Goal: Find specific page/section: Find specific page/section

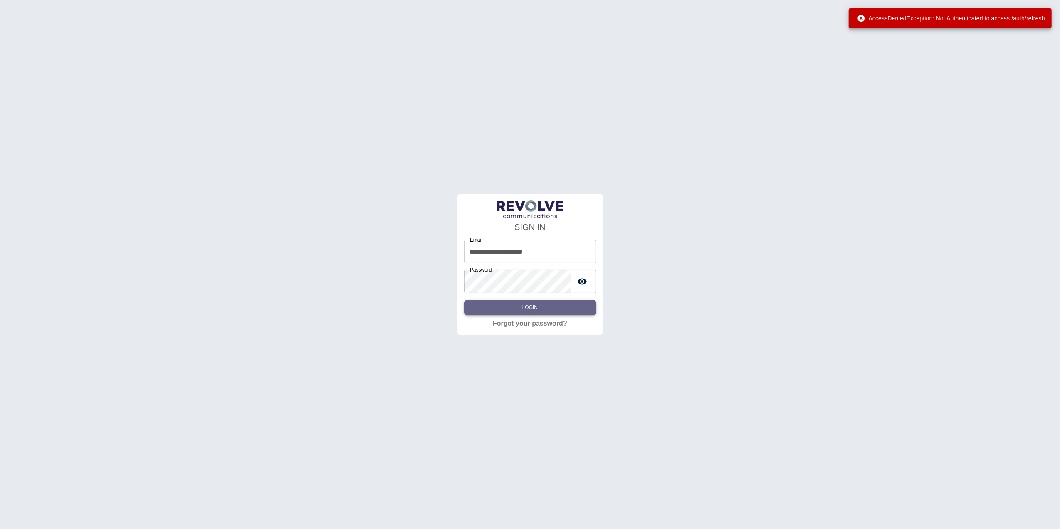
click at [511, 307] on button "Login" at bounding box center [530, 307] width 132 height 15
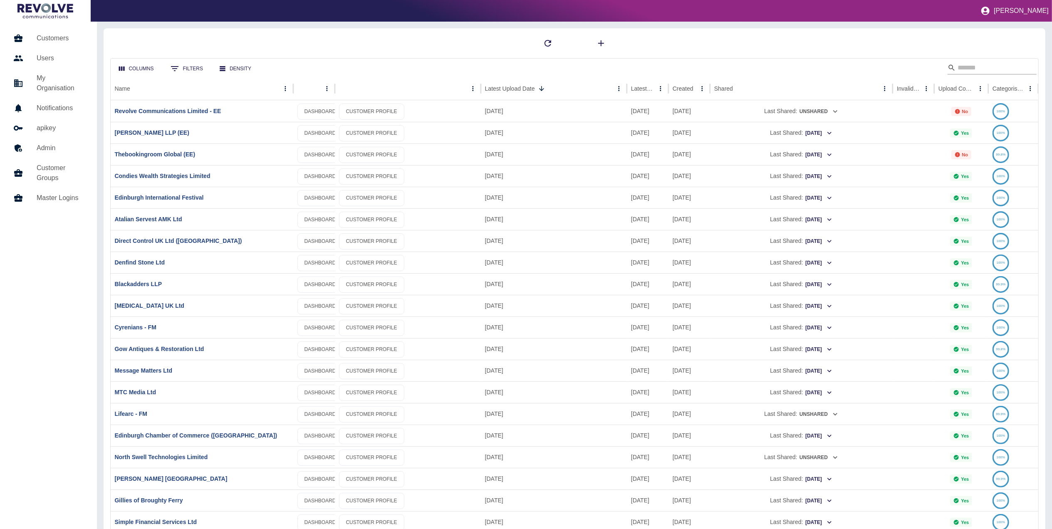
click at [986, 72] on input "Search" at bounding box center [990, 67] width 67 height 13
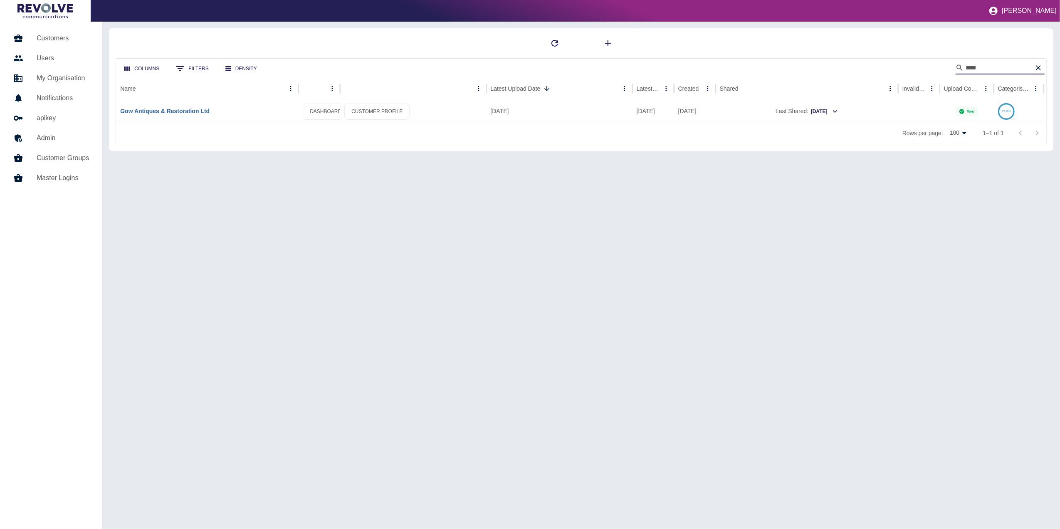
type input "***"
click at [179, 112] on link "Gow Antiques & Restoration Ltd" at bounding box center [164, 111] width 89 height 7
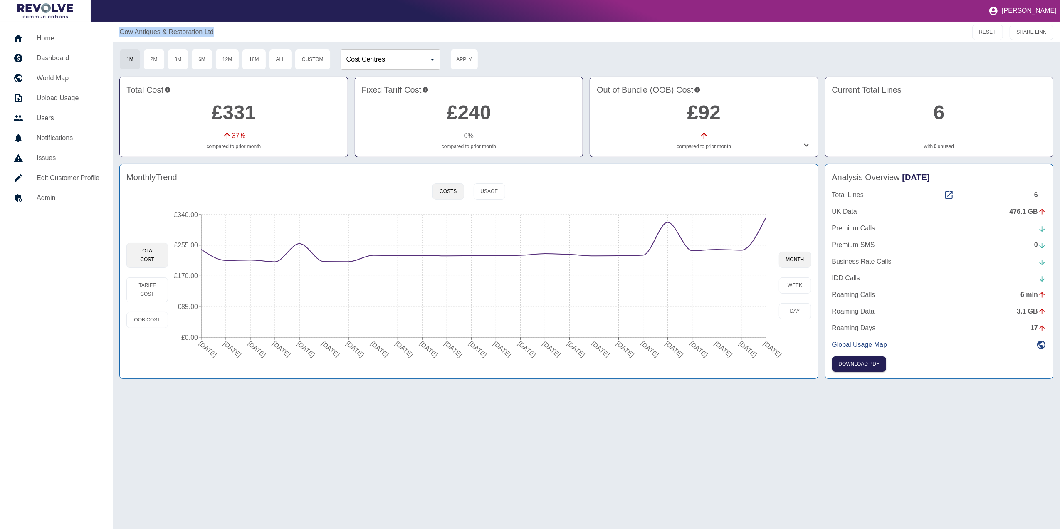
drag, startPoint x: 225, startPoint y: 32, endPoint x: 121, endPoint y: 39, distance: 103.4
click at [121, 39] on div "Gow Antiques & Restoration Ltd RESET SHARE LINK" at bounding box center [586, 32] width 947 height 21
copy p "Gow Antiques & Restoration Ltd"
click at [723, 46] on div "Gow Antiques & Restoration Ltd RESET SHARE LINK 1M 2M 3M 6M 12M 18M All Custom …" at bounding box center [586, 275] width 947 height 507
